Goal: Transaction & Acquisition: Download file/media

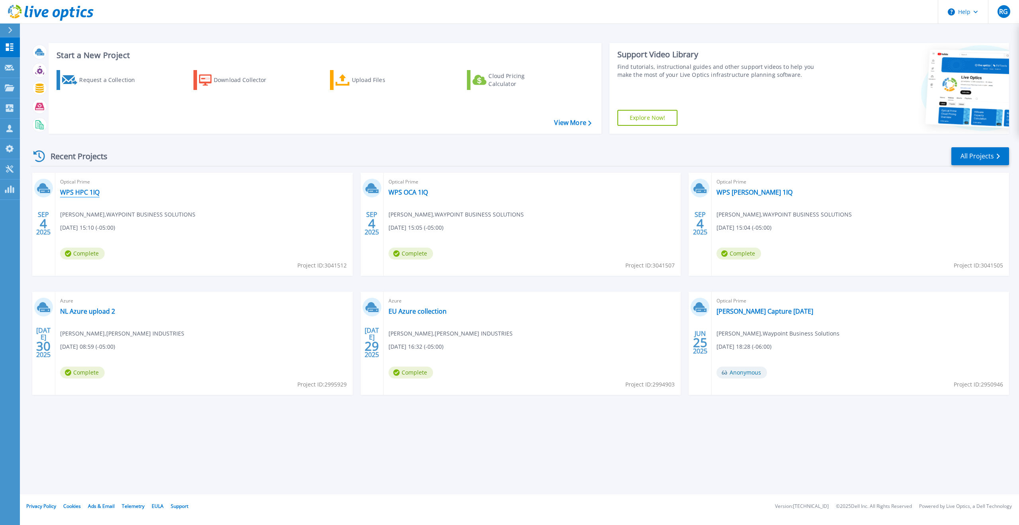
click at [87, 192] on link "WPS HPC 1IQ" at bounding box center [79, 192] width 39 height 8
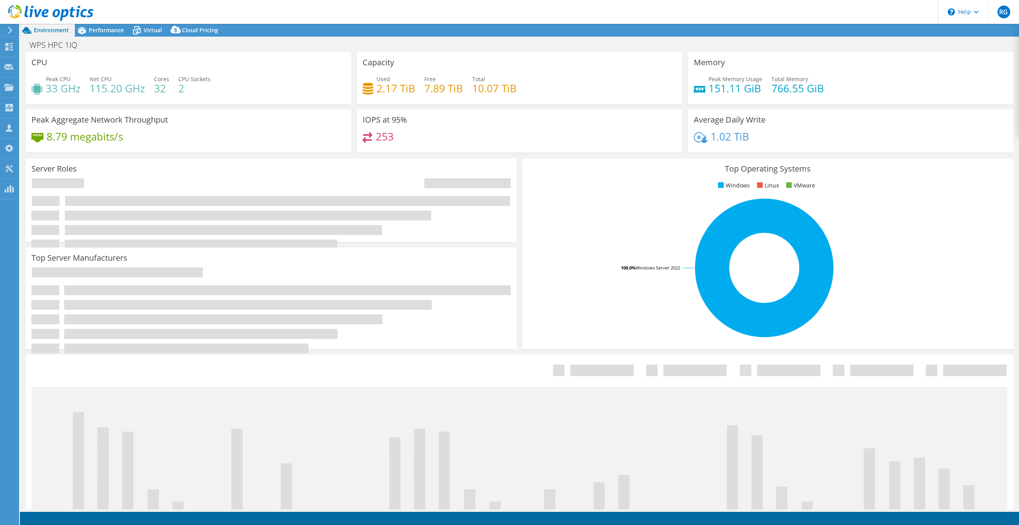
select select "USD"
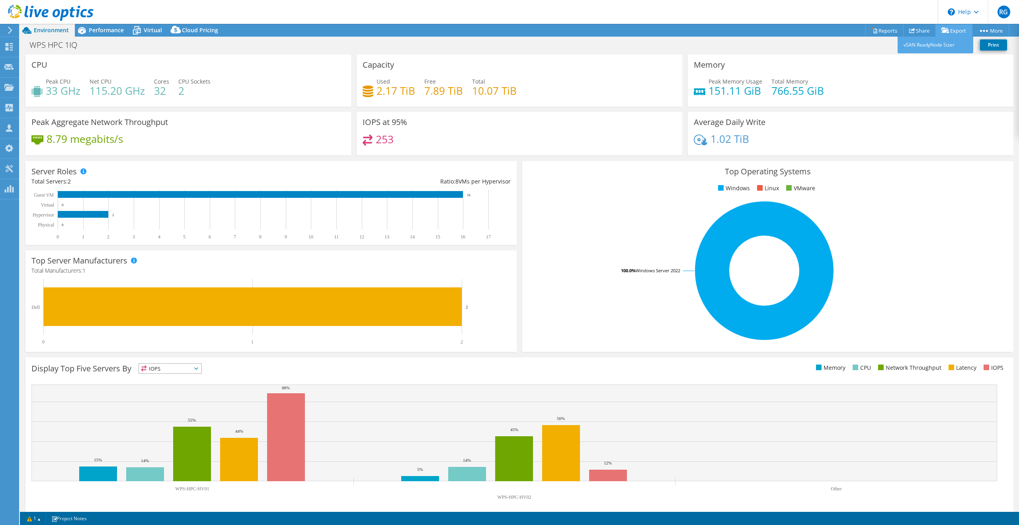
click at [961, 30] on link "Export" at bounding box center [953, 30] width 37 height 12
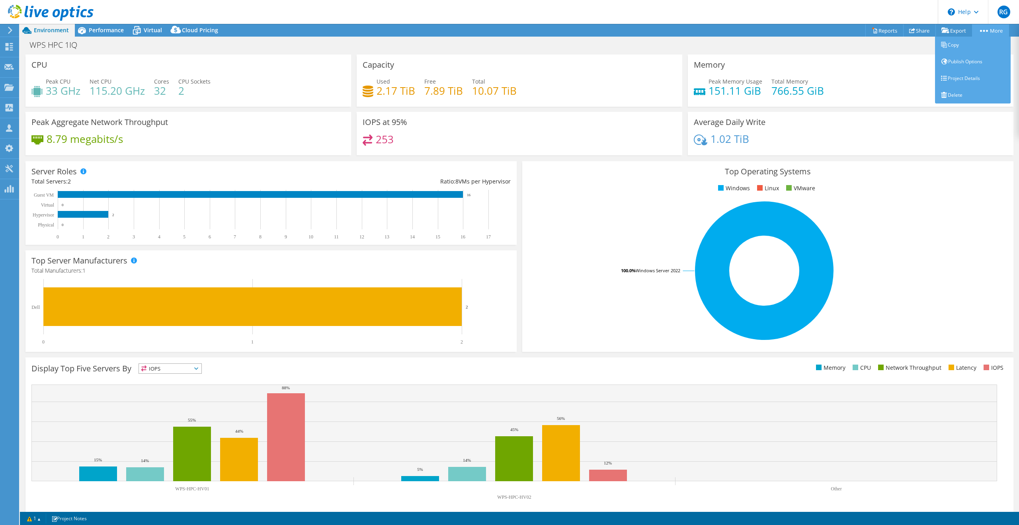
click at [995, 27] on link "More" at bounding box center [990, 30] width 37 height 12
click at [893, 55] on div "Memory Peak Memory Usage 151.11 GiB Total Memory 766.55 GiB" at bounding box center [851, 81] width 326 height 52
click at [882, 33] on link "Reports" at bounding box center [884, 30] width 38 height 12
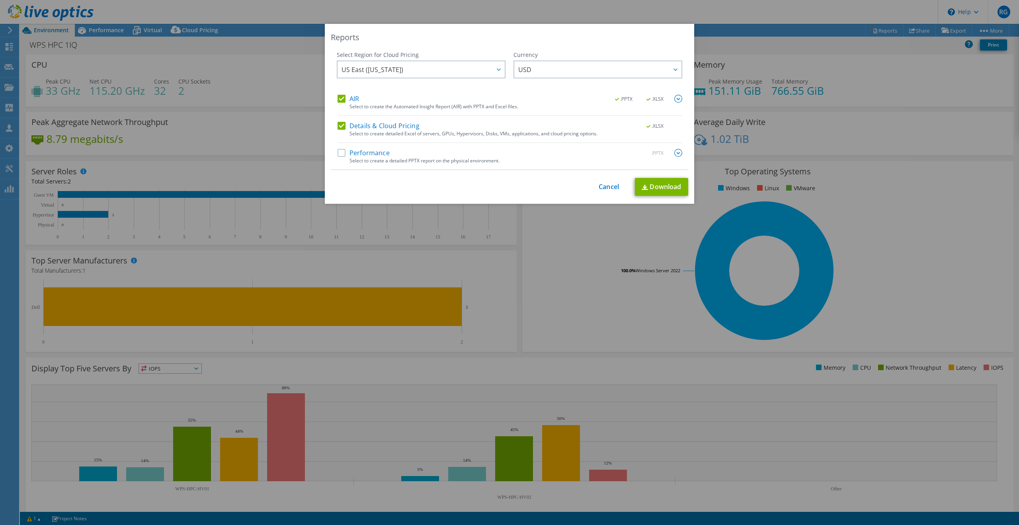
click at [340, 153] on label "Performance" at bounding box center [363, 153] width 52 height 8
click at [0, 0] on input "Performance" at bounding box center [0, 0] width 0 height 0
click at [669, 188] on link "Download" at bounding box center [661, 187] width 53 height 18
click at [601, 184] on link "Cancel" at bounding box center [609, 187] width 20 height 8
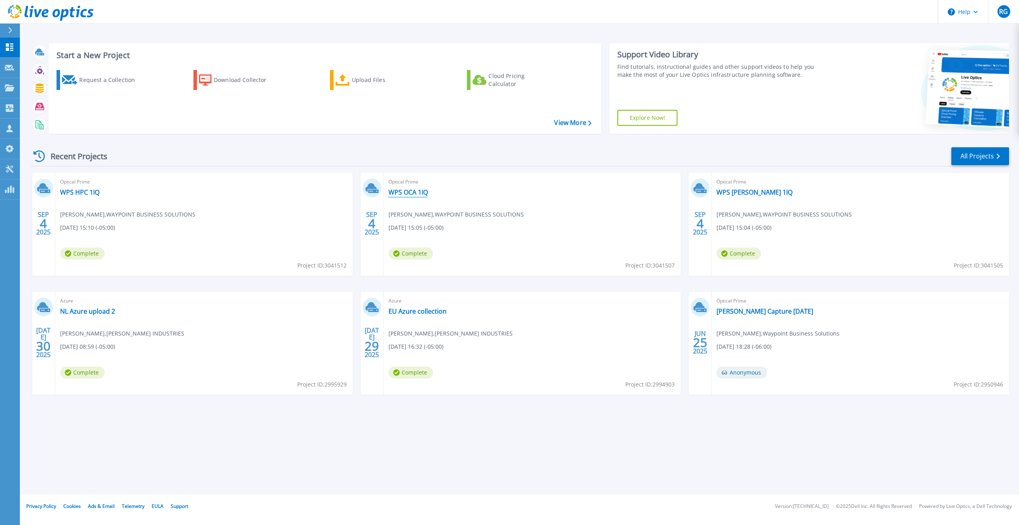
click at [417, 194] on link "WPS OCA 1IQ" at bounding box center [407, 192] width 39 height 8
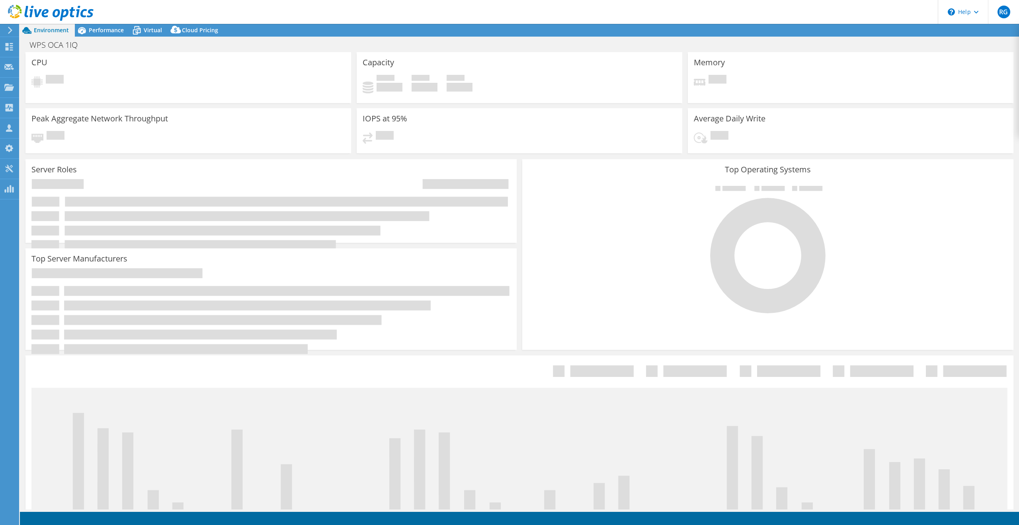
select select "USD"
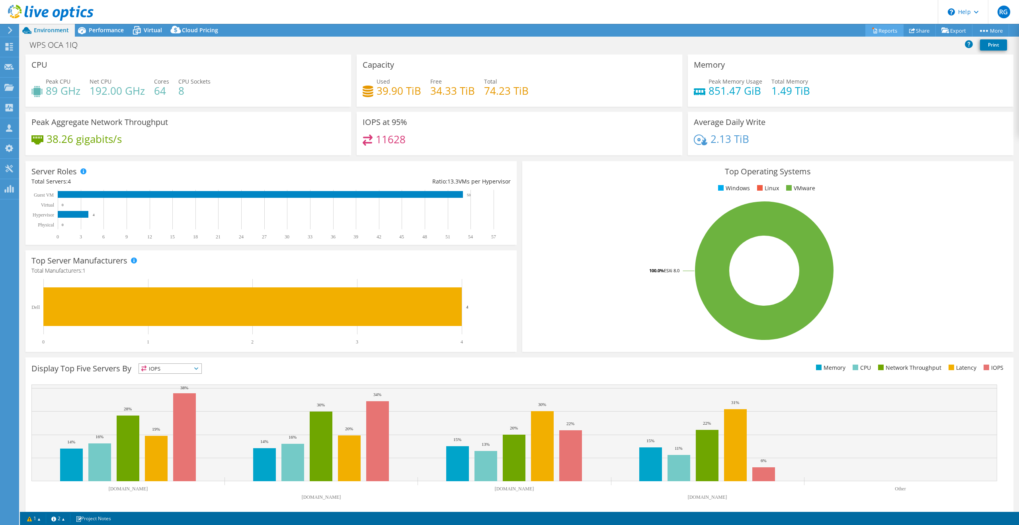
click at [881, 27] on link "Reports" at bounding box center [884, 30] width 38 height 12
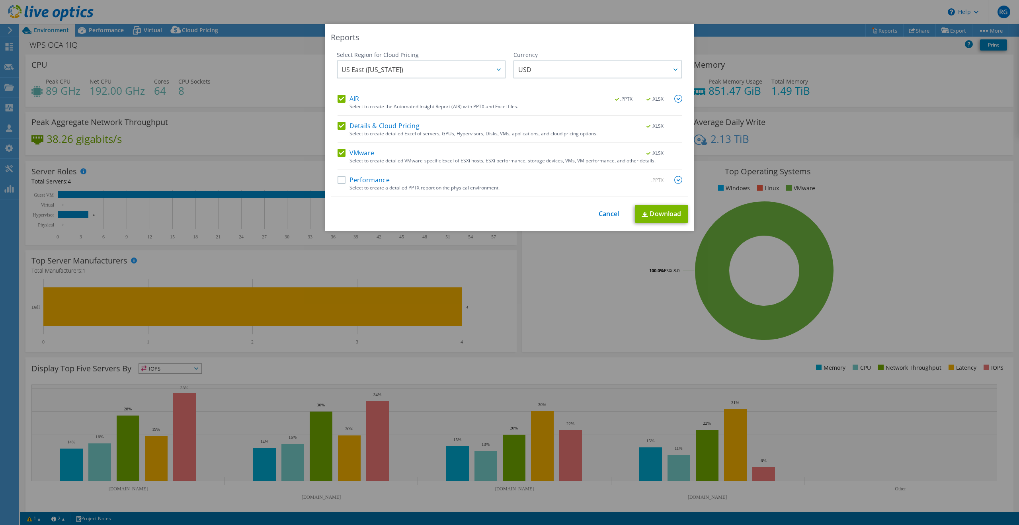
click at [338, 181] on label "Performance" at bounding box center [363, 180] width 52 height 8
click at [0, 0] on input "Performance" at bounding box center [0, 0] width 0 height 0
click at [660, 212] on link "Download" at bounding box center [661, 214] width 53 height 18
click at [604, 214] on link "Cancel" at bounding box center [609, 214] width 20 height 8
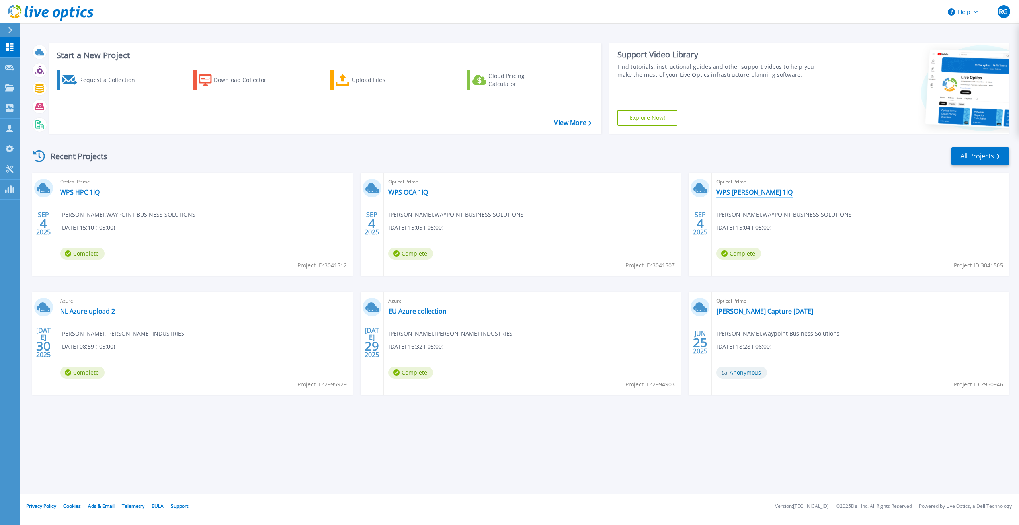
click at [740, 193] on link "WPS [PERSON_NAME] 1IQ" at bounding box center [754, 192] width 76 height 8
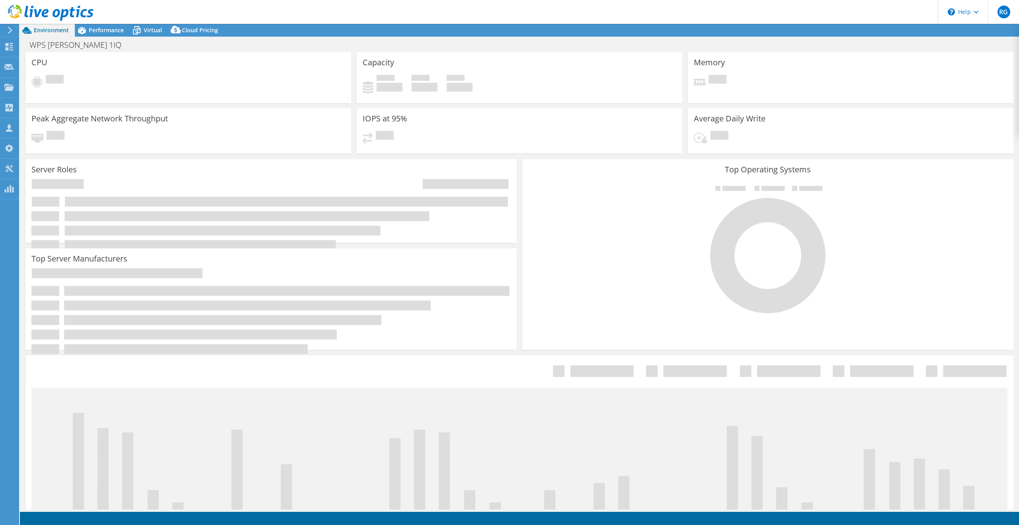
select select "USD"
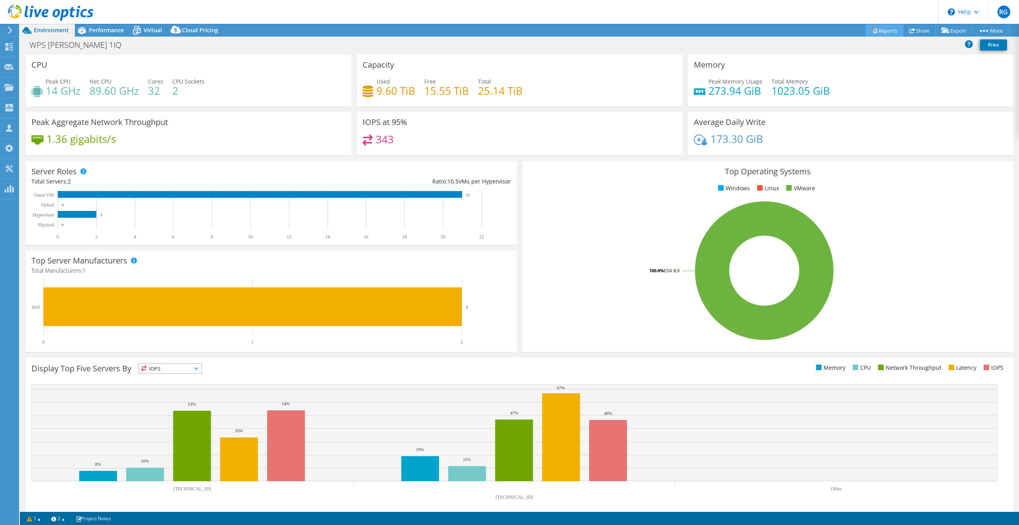
click at [883, 30] on link "Reports" at bounding box center [884, 30] width 38 height 12
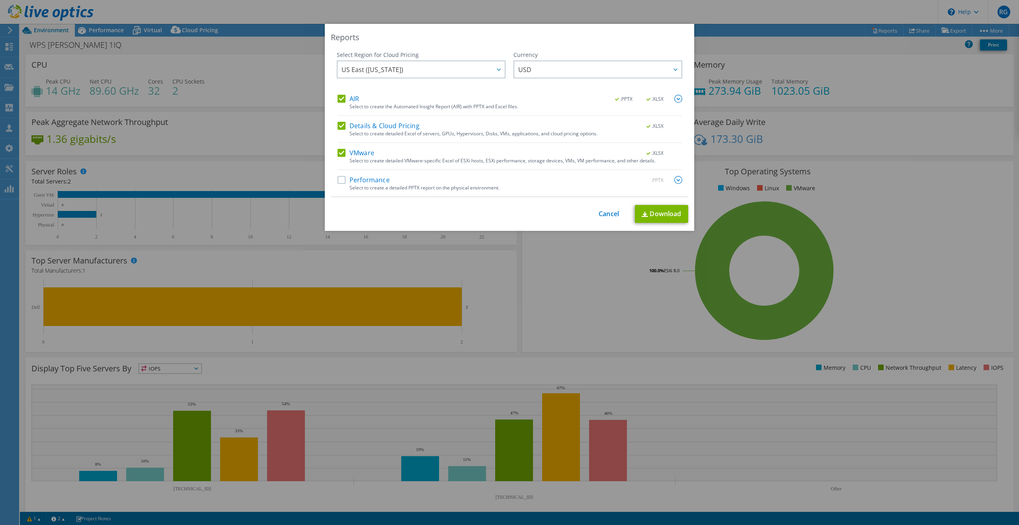
click at [338, 180] on label "Performance" at bounding box center [363, 180] width 52 height 8
click at [0, 0] on input "Performance" at bounding box center [0, 0] width 0 height 0
click at [675, 218] on link "Download" at bounding box center [661, 214] width 53 height 18
click at [599, 212] on link "Cancel" at bounding box center [609, 214] width 20 height 8
